Goal: Information Seeking & Learning: Compare options

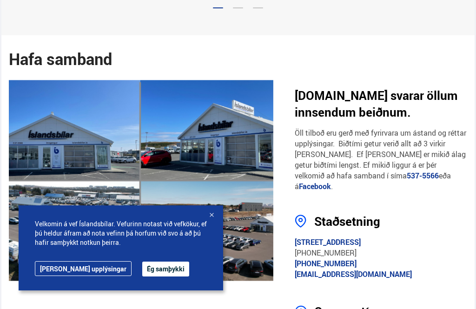
scroll to position [1621, 0]
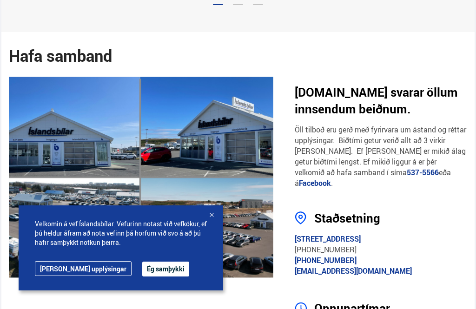
click at [213, 220] on div at bounding box center [211, 215] width 9 height 9
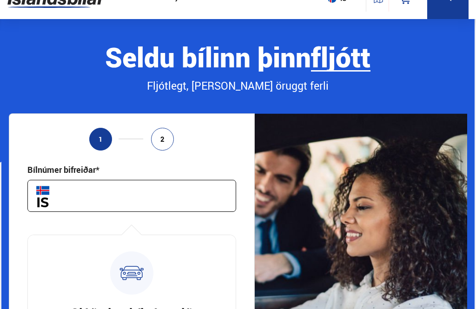
scroll to position [0, 0]
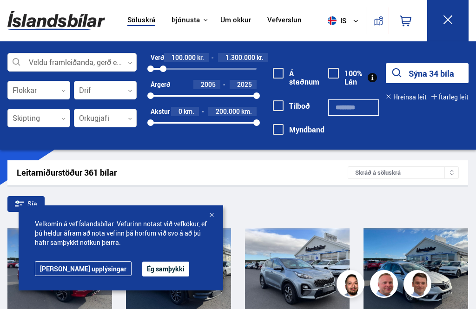
click at [418, 73] on button "Sýna 34 bíla" at bounding box center [427, 73] width 83 height 20
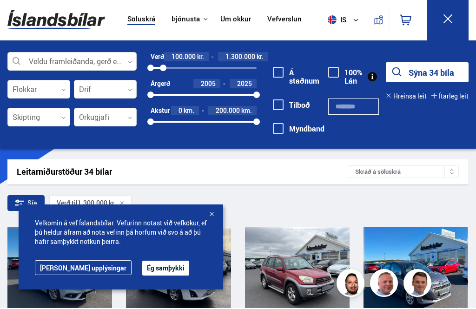
click at [438, 209] on div "Sía Verð til 1.300.000 kr." at bounding box center [237, 206] width 461 height 20
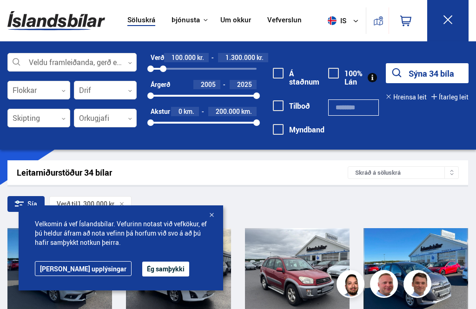
click at [212, 216] on div at bounding box center [211, 215] width 9 height 9
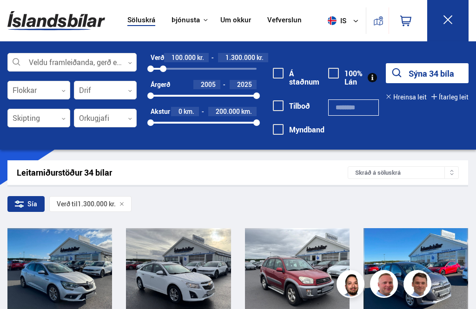
click at [421, 74] on button "Sýna 34 bíla" at bounding box center [427, 73] width 83 height 20
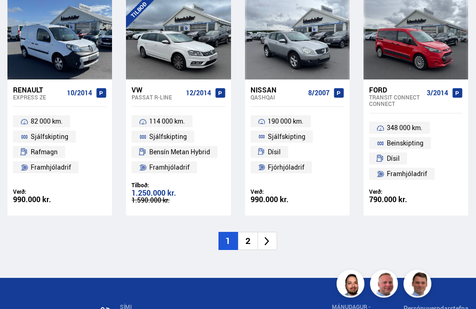
scroll to position [1267, 0]
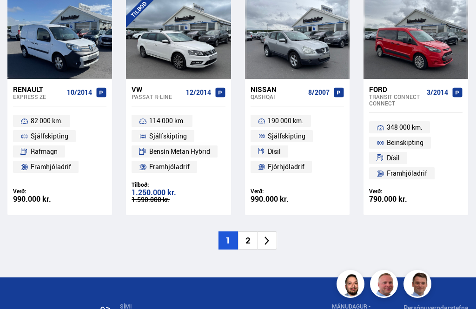
click at [251, 232] on li "2" at bounding box center [248, 241] width 20 height 18
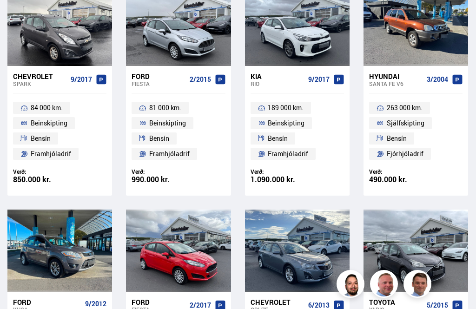
scroll to position [0, 0]
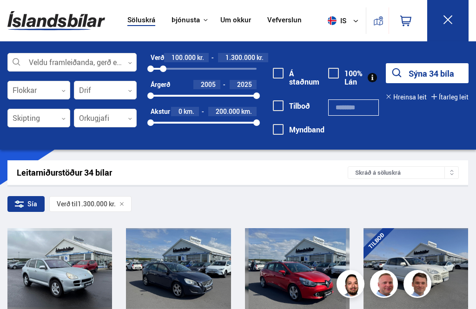
click at [422, 78] on button "Sýna 34 bíla" at bounding box center [427, 73] width 83 height 20
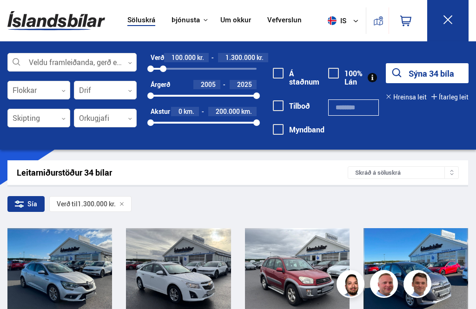
click at [421, 78] on button "Sýna 34 bíla" at bounding box center [427, 73] width 83 height 20
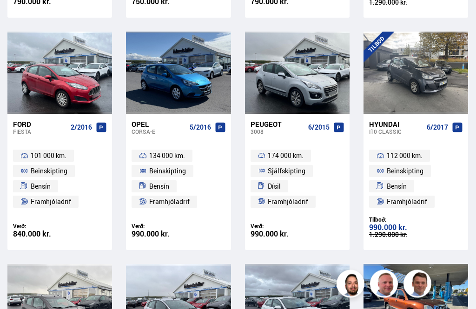
scroll to position [547, 0]
click at [387, 224] on div "990.000 kr." at bounding box center [415, 228] width 93 height 8
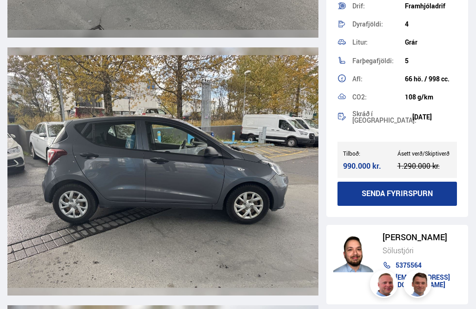
scroll to position [1080, 0]
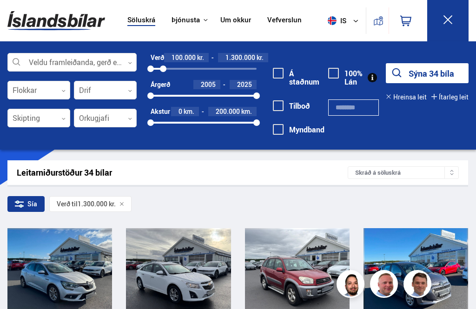
click at [413, 70] on button "Sýna 34 bíla" at bounding box center [427, 73] width 83 height 20
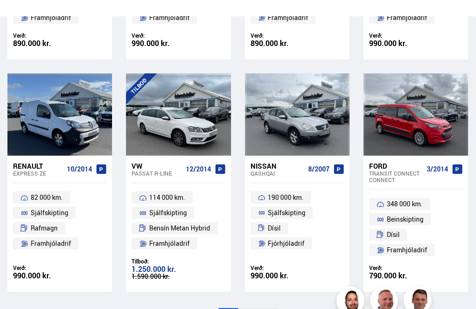
scroll to position [1189, 0]
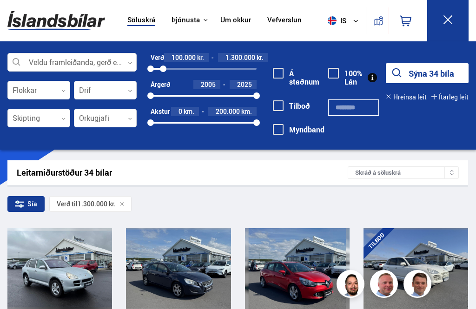
click at [423, 74] on button "Sýna 34 bíla" at bounding box center [427, 73] width 83 height 20
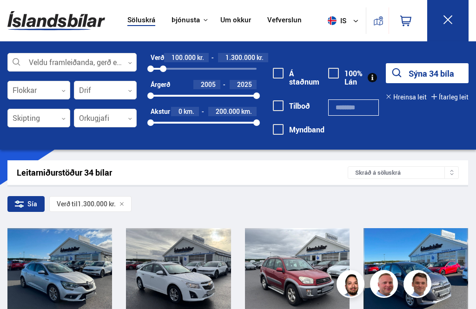
click at [426, 73] on button "Sýna 34 bíla" at bounding box center [427, 73] width 83 height 20
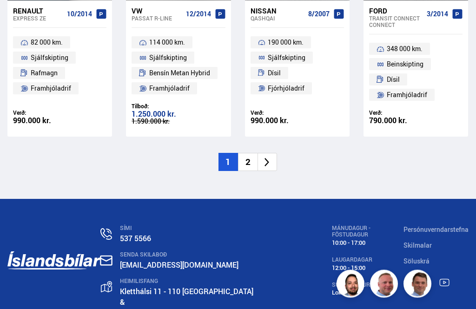
scroll to position [1356, 0]
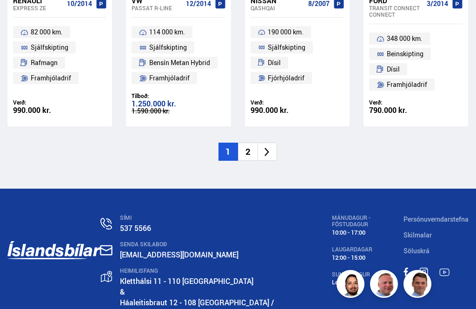
click at [269, 148] on icon at bounding box center [267, 152] width 5 height 9
